Goal: Find specific page/section: Find specific page/section

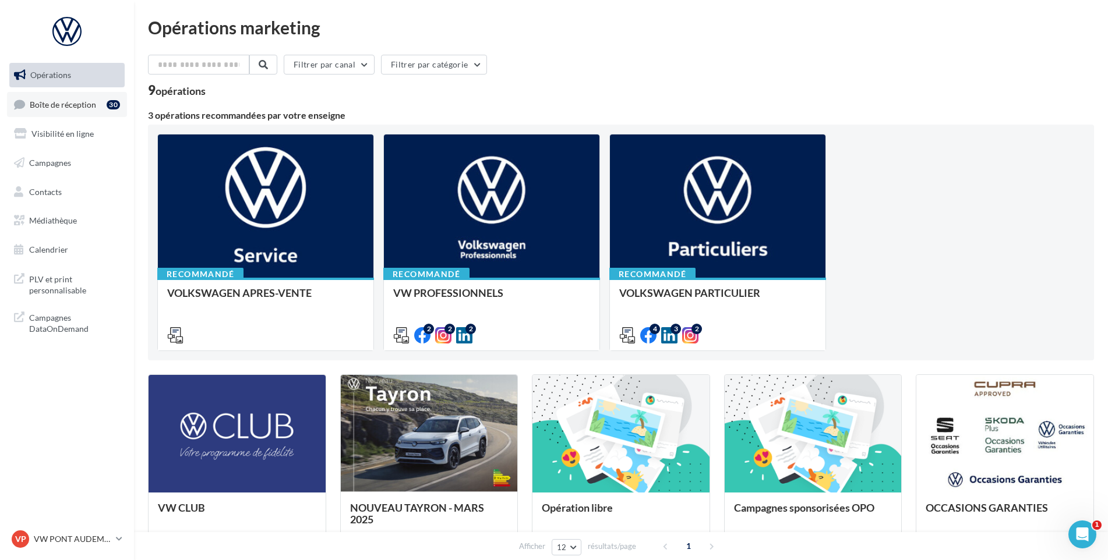
click at [100, 100] on link "Boîte de réception 30" at bounding box center [67, 104] width 120 height 25
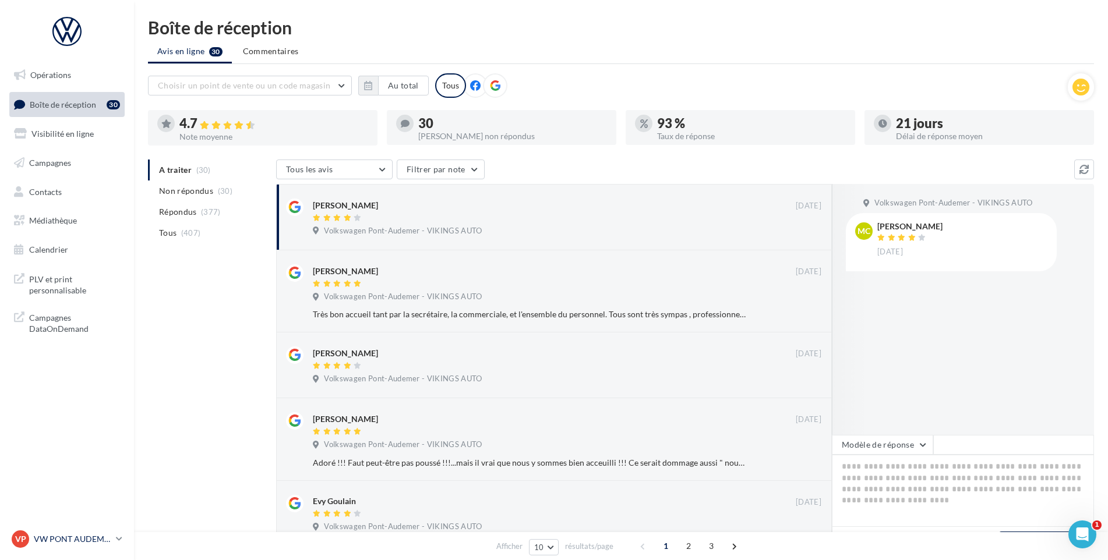
click at [73, 549] on link "VP VW PONT AUDEMER vw-pon-vau" at bounding box center [66, 539] width 115 height 22
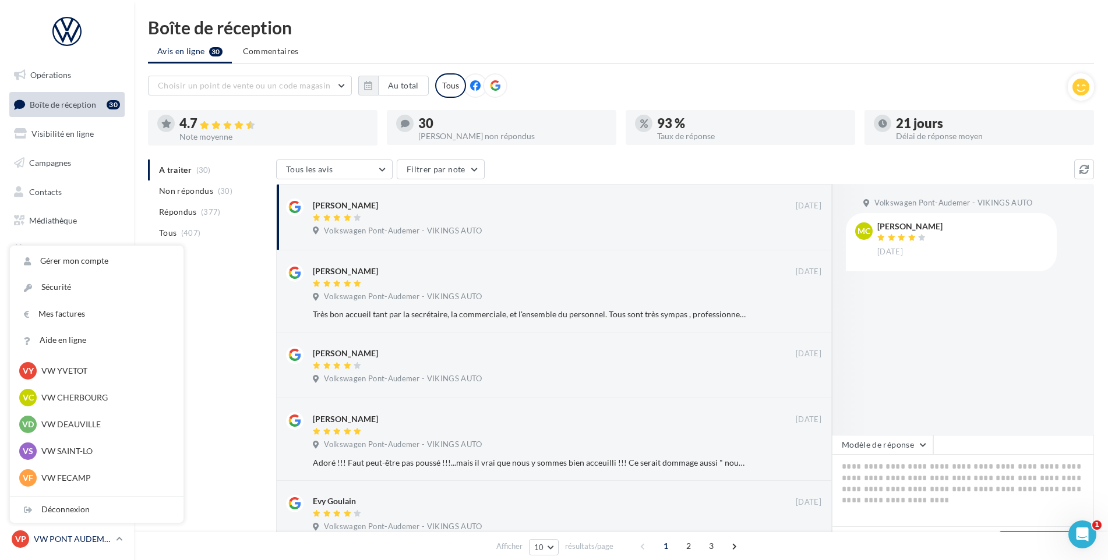
scroll to position [117, 0]
click at [84, 419] on p "VW FECAMP" at bounding box center [105, 420] width 128 height 12
